Goal: Ask a question

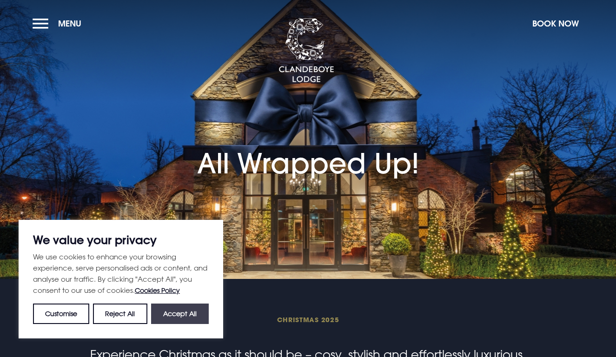
click at [195, 313] on button "Accept All" at bounding box center [180, 314] width 58 height 20
checkbox input "true"
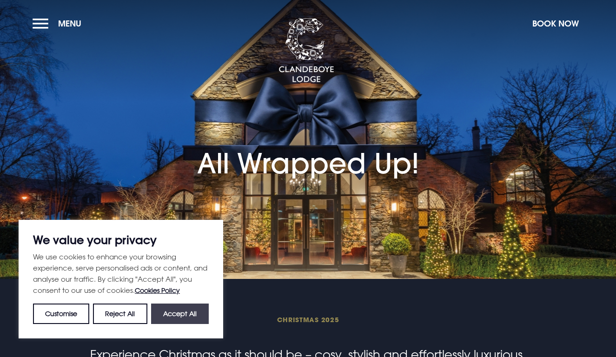
checkbox input "true"
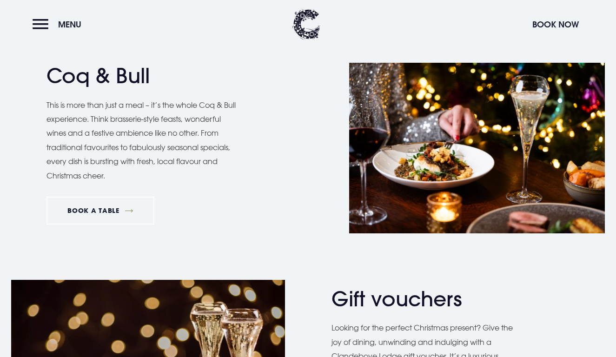
scroll to position [1331, 0]
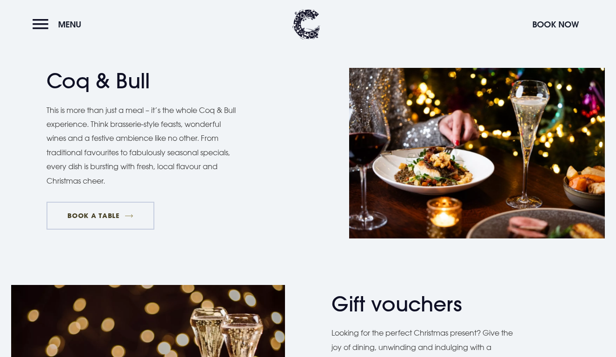
click at [100, 210] on link "BOOK A TABLE" at bounding box center [100, 216] width 108 height 28
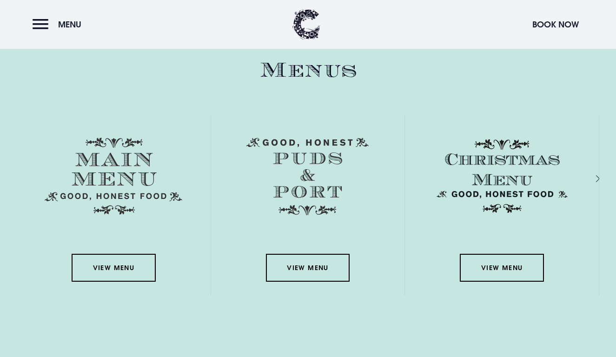
scroll to position [1318, 0]
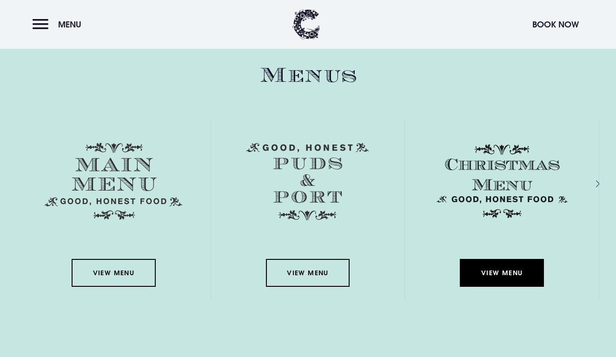
click at [502, 274] on link "View Menu" at bounding box center [502, 273] width 84 height 28
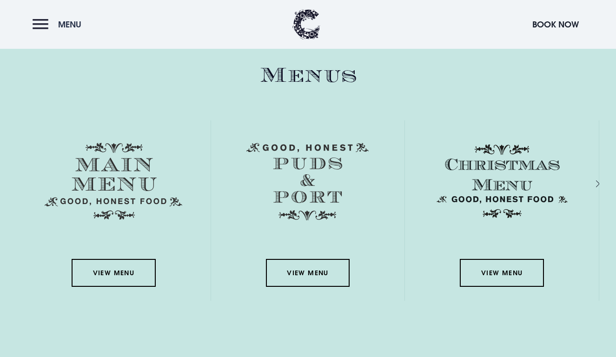
click at [61, 23] on span "Menu" at bounding box center [69, 24] width 23 height 11
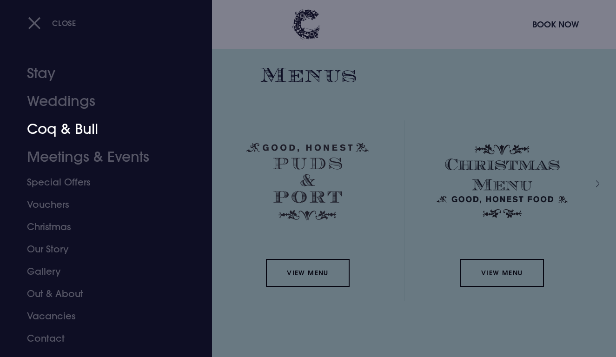
click at [72, 131] on link "Coq & Bull" at bounding box center [99, 129] width 145 height 28
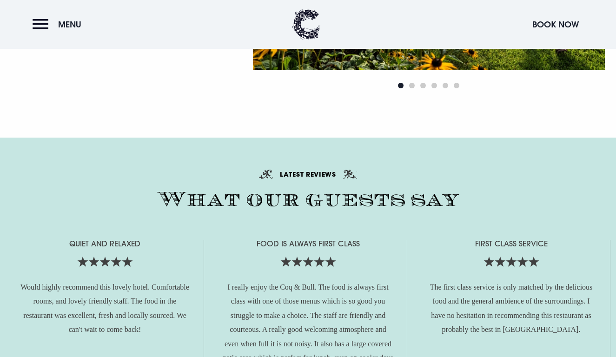
scroll to position [1902, 0]
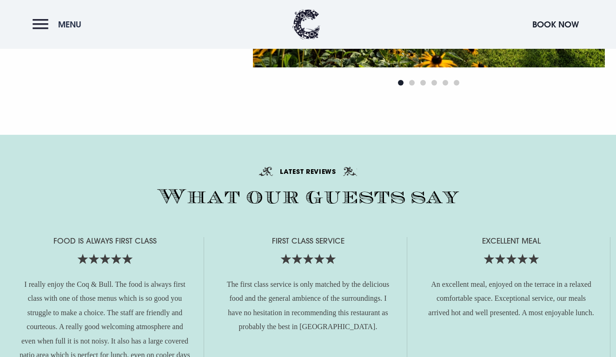
click at [36, 24] on button "Menu" at bounding box center [59, 24] width 53 height 20
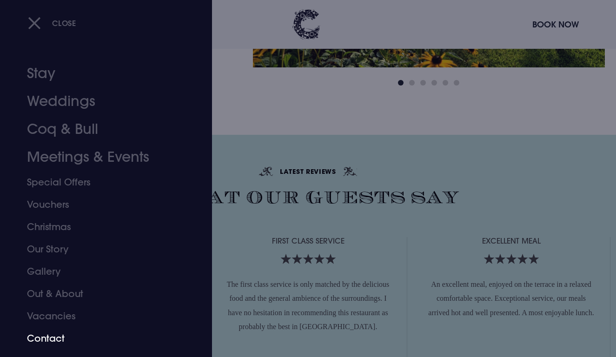
click at [61, 339] on link "Contact" at bounding box center [99, 338] width 145 height 22
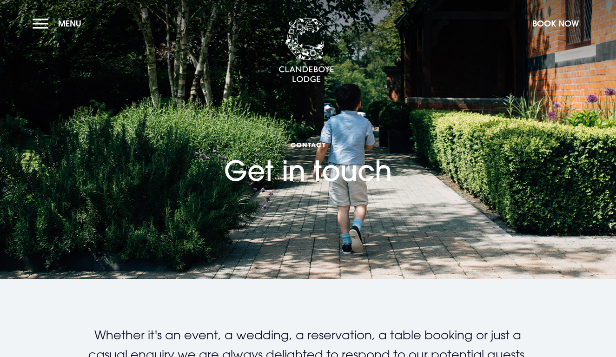
checkbox input "true"
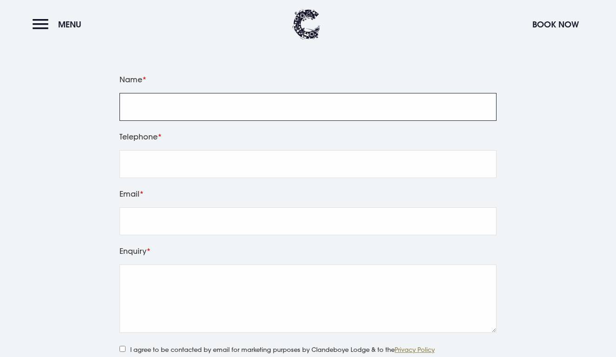
scroll to position [1117, 0]
type input "Claire Ellison"
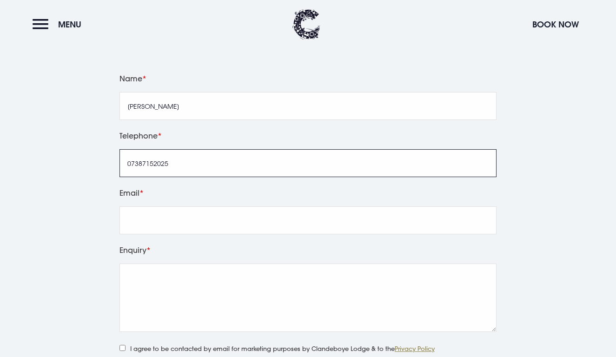
type input "07387152025"
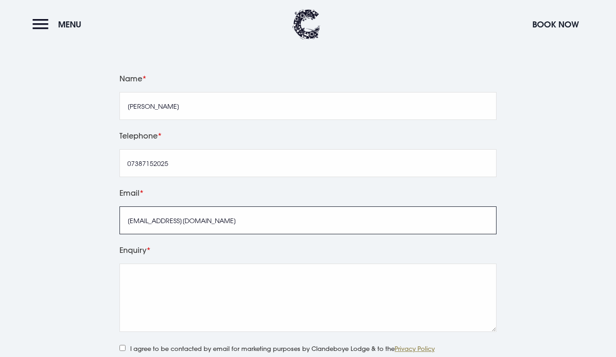
type input "clairemillar85@gmail.com"
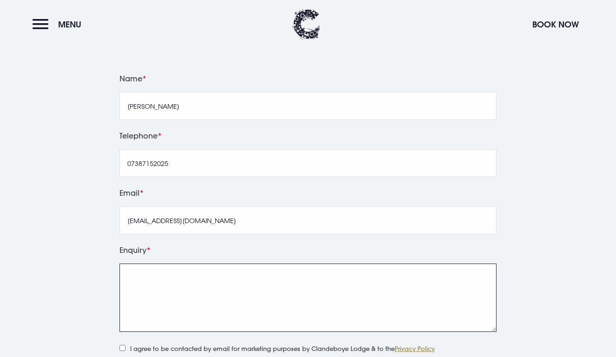
click at [176, 295] on textarea "Enquiry" at bounding box center [307, 298] width 377 height 68
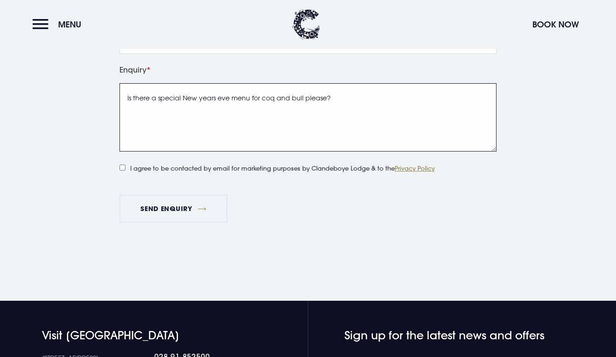
scroll to position [1320, 0]
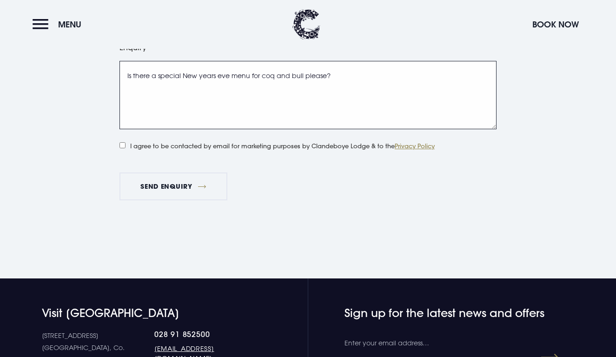
type textarea "Is there a special New years eve menu for coq and bull please?"
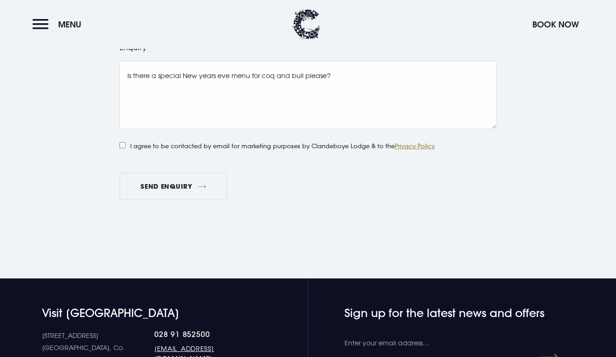
click at [124, 142] on input "I agree to be contacted by email for marketing purposes by Clandeboye Lodge & t…" at bounding box center [122, 145] width 6 height 6
checkbox input "true"
click at [152, 185] on button "Send Enquiry" at bounding box center [173, 186] width 108 height 28
